Goal: Obtain resource: Download file/media

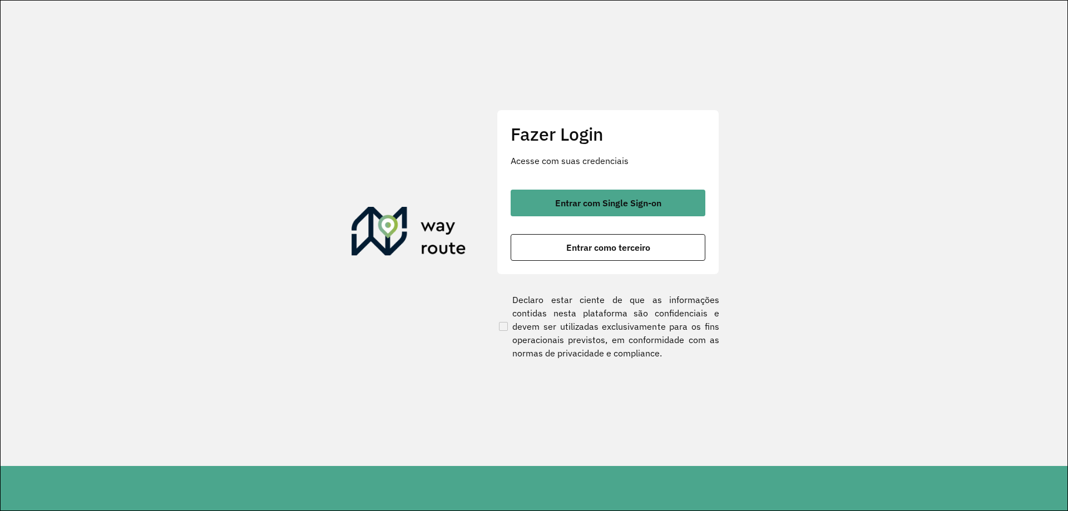
click at [608, 187] on div "Fazer Login Acesse com suas credenciais Entrar com Single Sign-on Entrar como t…" at bounding box center [608, 192] width 223 height 165
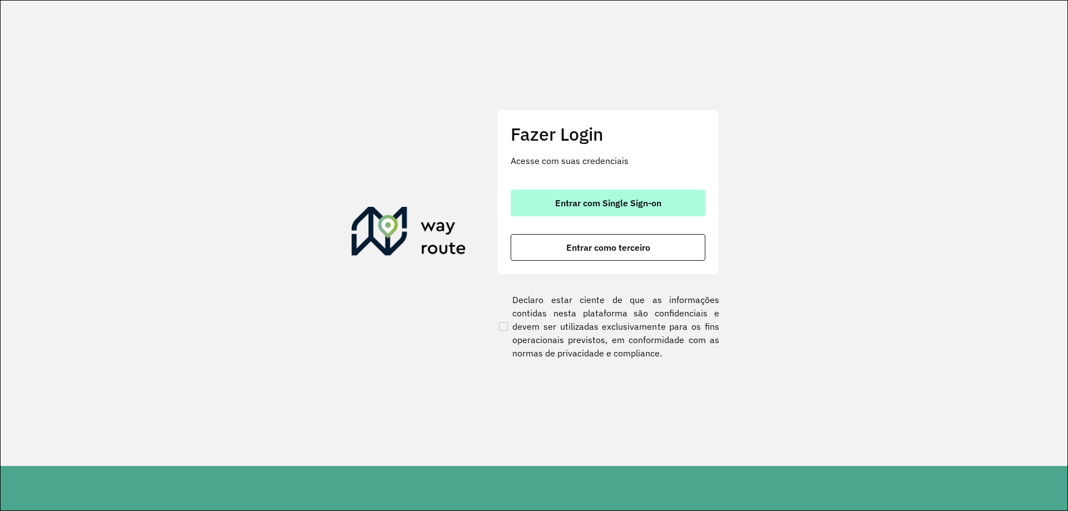
click at [609, 200] on span "Entrar com Single Sign-on" at bounding box center [608, 203] width 106 height 9
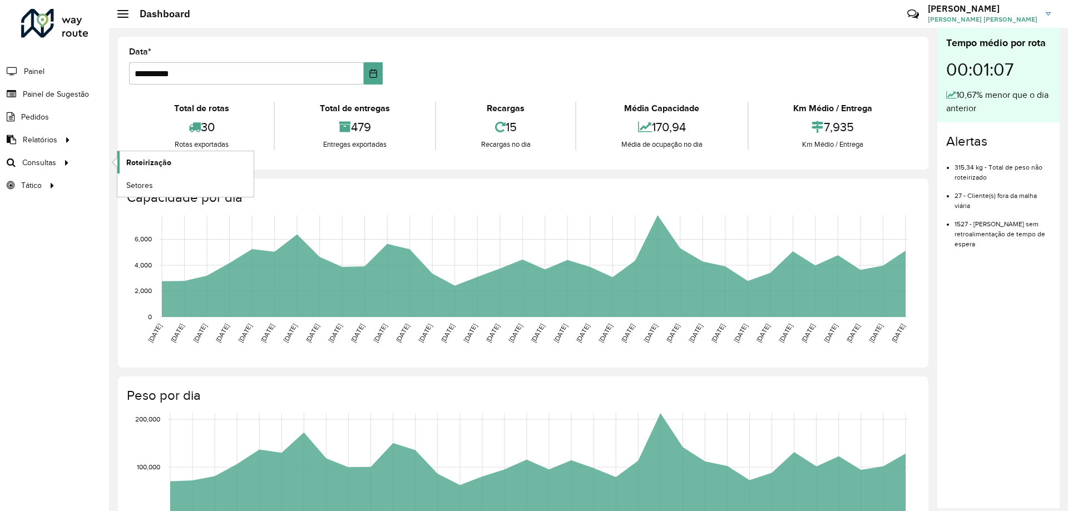
click at [156, 157] on span "Roteirização" at bounding box center [148, 163] width 45 height 12
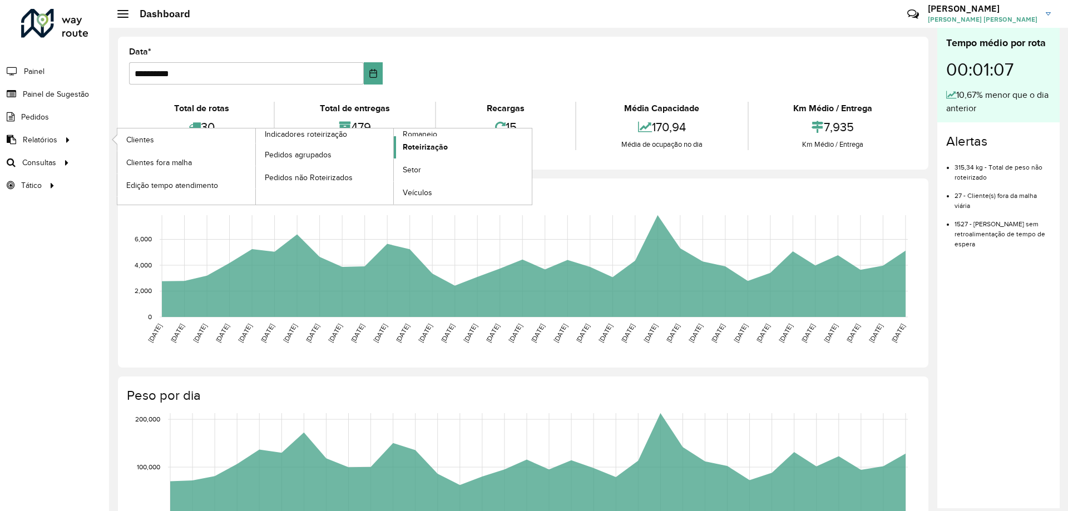
click at [424, 141] on span "Roteirização" at bounding box center [425, 147] width 45 height 12
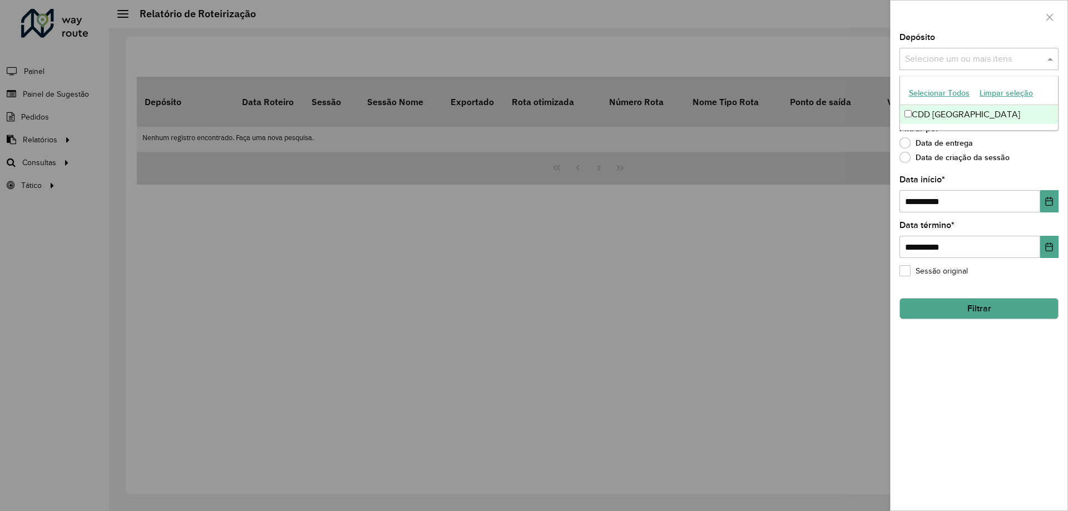
click at [985, 68] on div "Selecione um ou mais itens" at bounding box center [979, 59] width 159 height 22
click at [948, 116] on div "CDD Petropolis" at bounding box center [979, 114] width 158 height 19
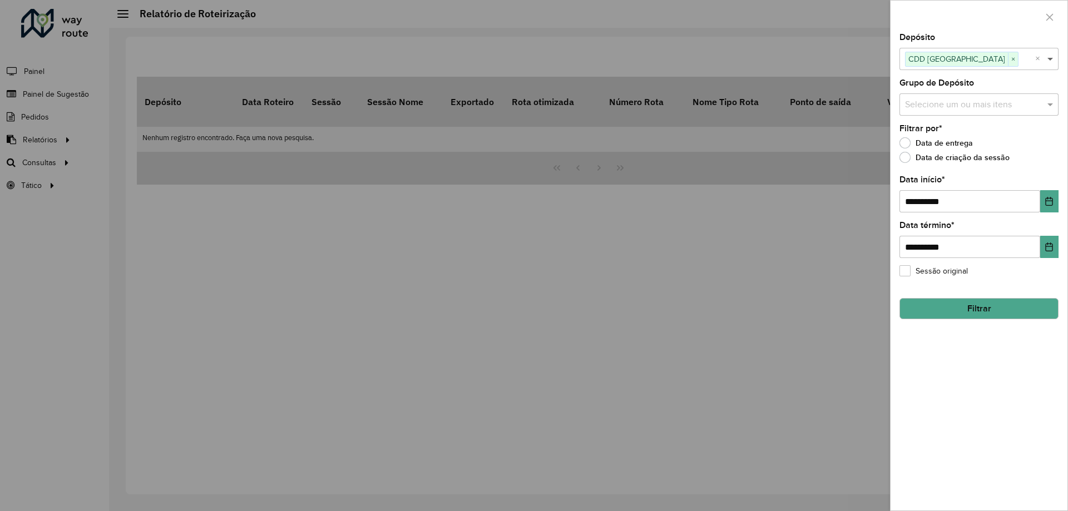
click at [1052, 55] on span at bounding box center [1052, 58] width 14 height 13
click at [1047, 99] on div "Grupo de Depósito Selecione um ou mais itens" at bounding box center [979, 97] width 159 height 37
click at [1047, 105] on span at bounding box center [1052, 104] width 14 height 13
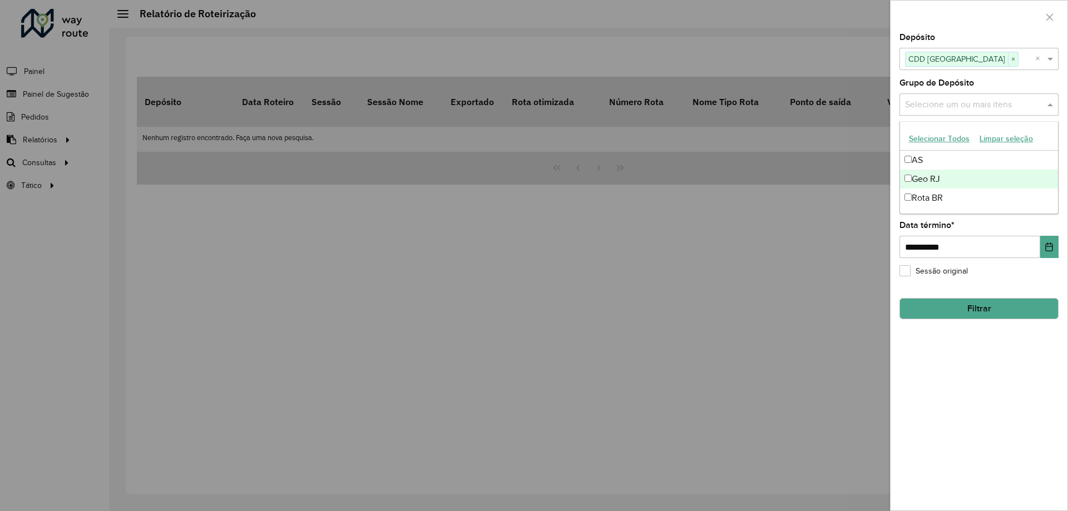
click at [945, 173] on div "Geo RJ" at bounding box center [979, 179] width 158 height 19
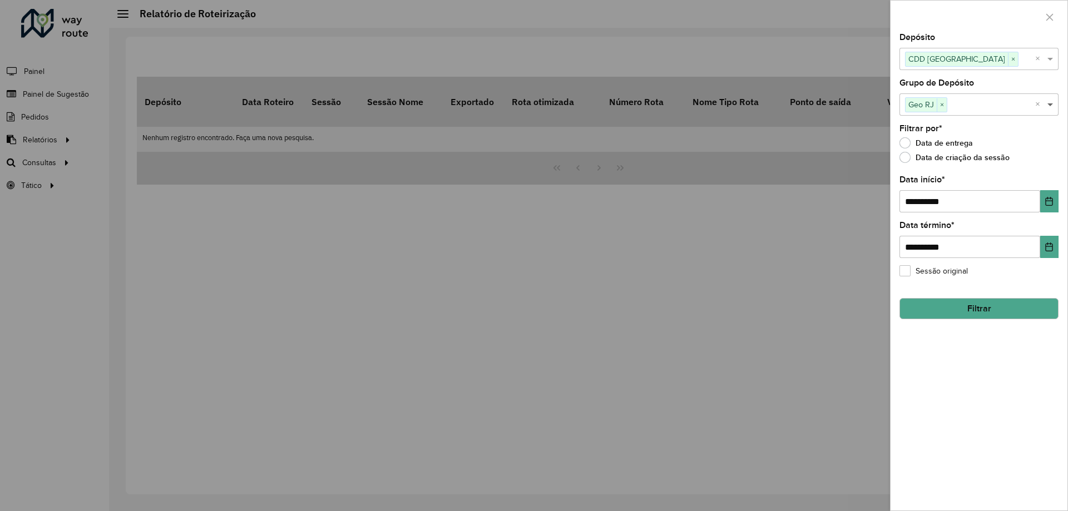
click at [1053, 107] on span at bounding box center [1052, 104] width 14 height 13
click at [1011, 312] on button "Filtrar" at bounding box center [979, 308] width 159 height 21
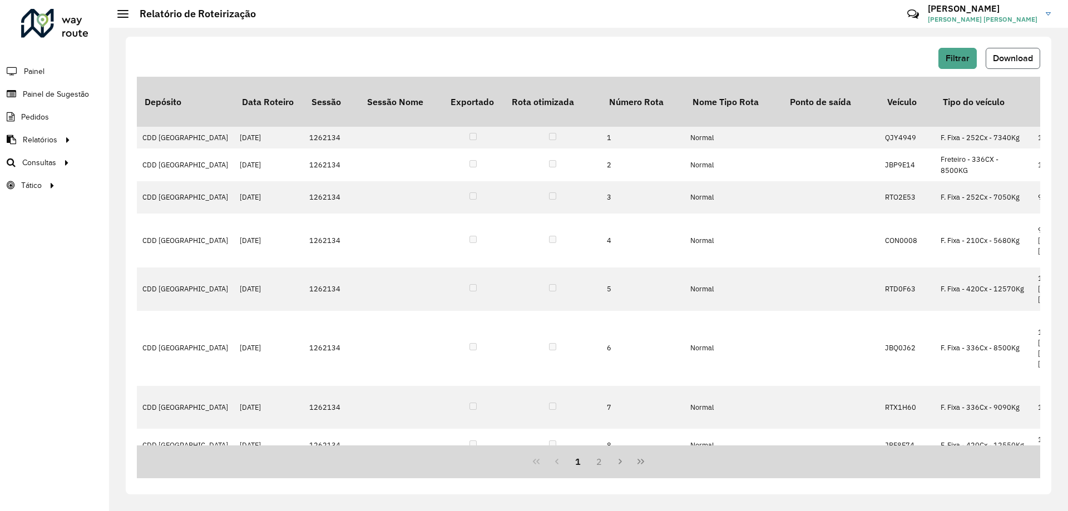
click at [995, 55] on span "Download" at bounding box center [1013, 57] width 40 height 9
